Goal: Task Accomplishment & Management: Use online tool/utility

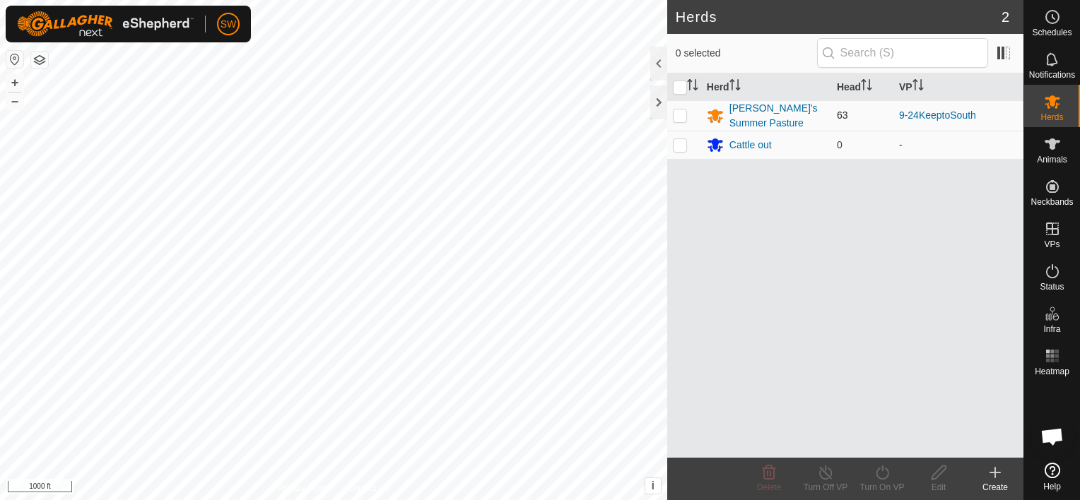
scroll to position [7693, 0]
click at [682, 115] on p-checkbox at bounding box center [680, 115] width 14 height 11
checkbox input "true"
click at [828, 483] on div "Turn Off VP" at bounding box center [825, 487] width 57 height 13
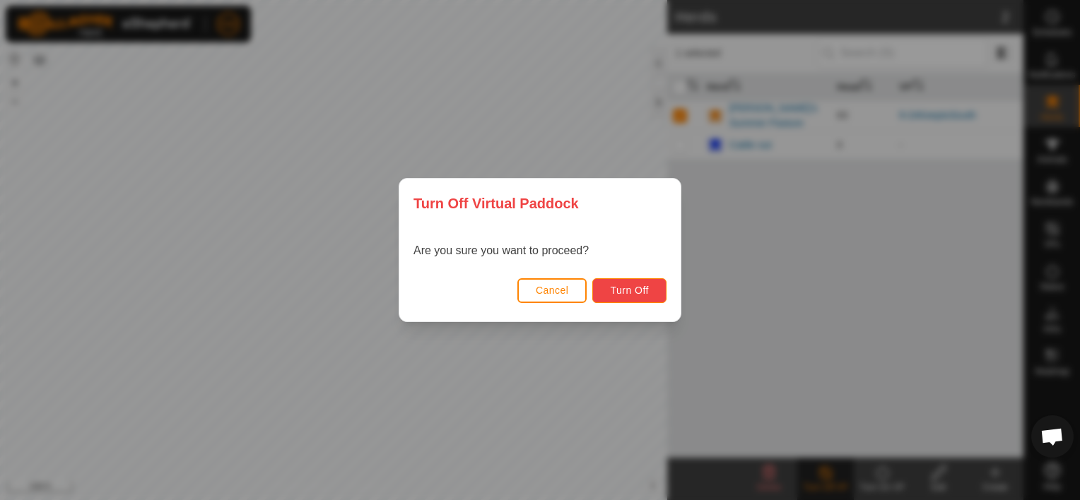
click at [618, 288] on span "Turn Off" at bounding box center [629, 290] width 39 height 11
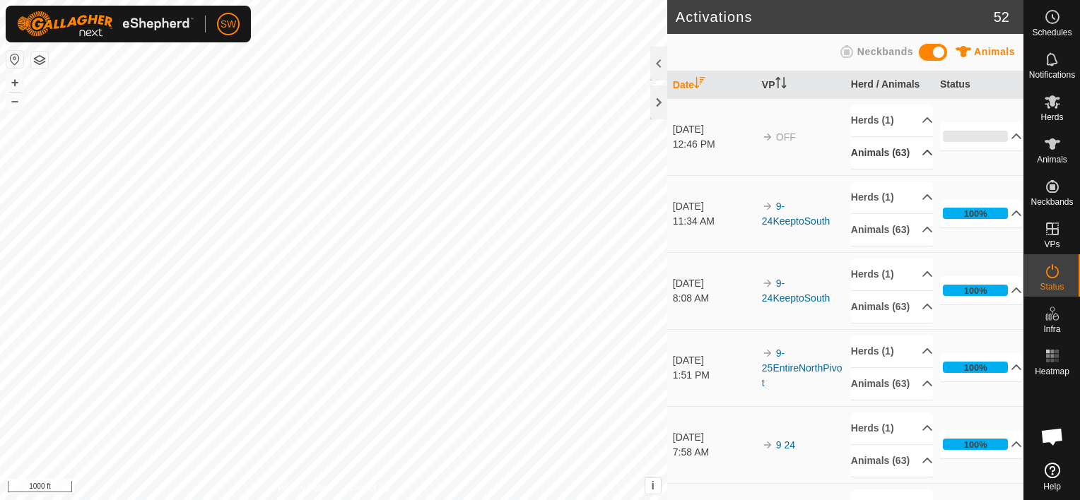
click at [917, 152] on p-accordion-header "Animals (63)" at bounding box center [892, 153] width 82 height 32
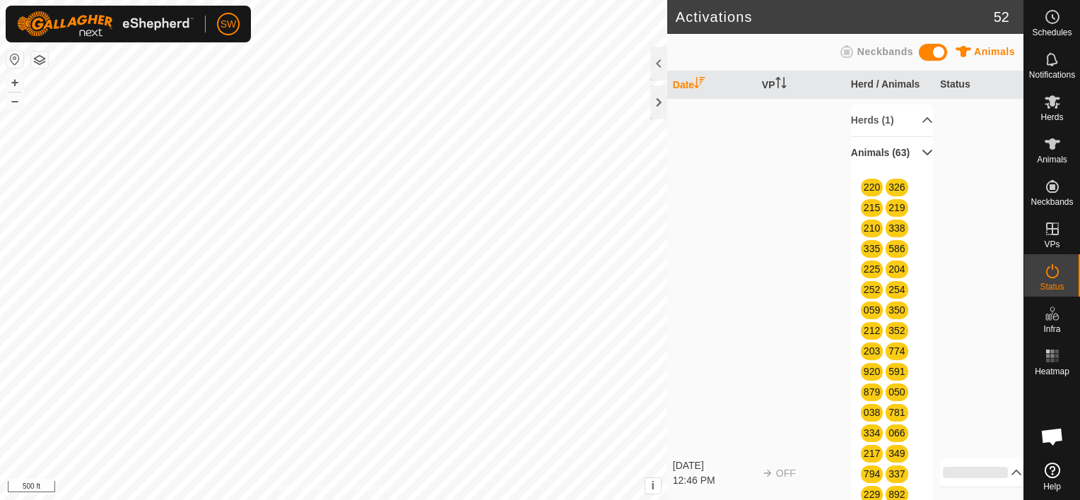
click at [327, 500] on html "SW Schedules Notifications Herds Animals Neckbands VPs Status Infra Heatmap Hel…" at bounding box center [540, 250] width 1080 height 500
click at [423, 0] on html "SW Schedules Notifications Herds Animals Neckbands VPs Status Infra Heatmap Hel…" at bounding box center [540, 250] width 1080 height 500
click at [1057, 115] on span "Herds" at bounding box center [1051, 117] width 23 height 8
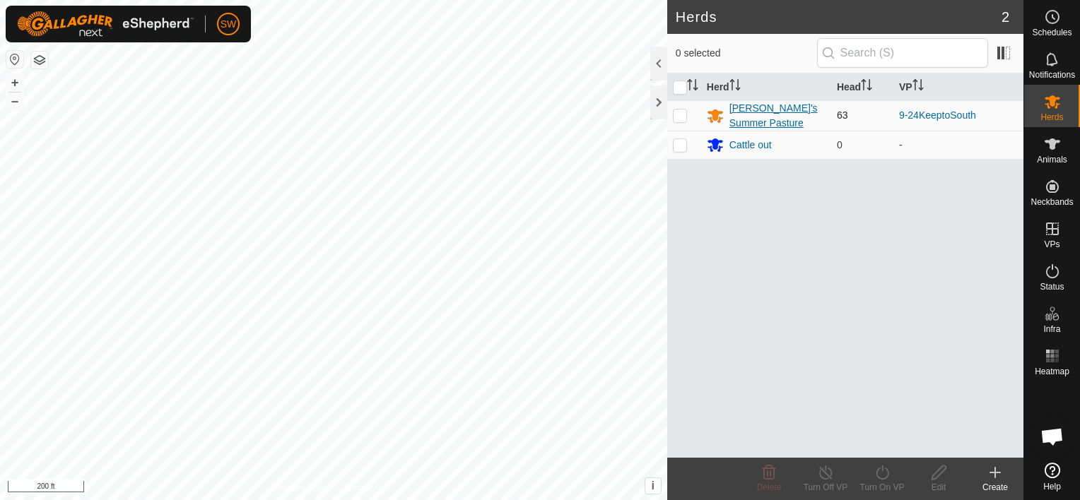
click at [780, 111] on div "[PERSON_NAME]'s Summer Pasture" at bounding box center [777, 116] width 96 height 30
